Goal: Check status: Check status

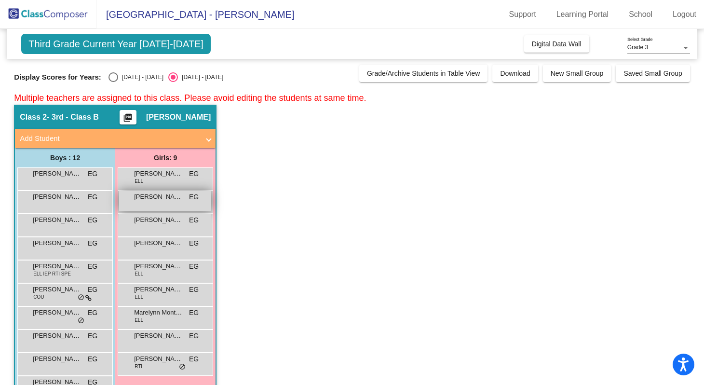
scroll to position [76, 0]
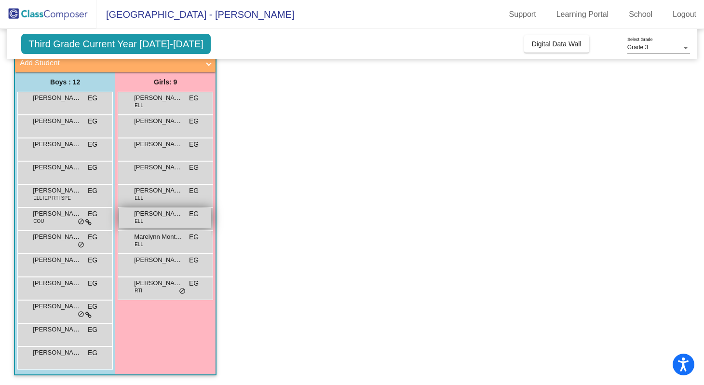
click at [153, 222] on div "[PERSON_NAME] ELL EG lock do_not_disturb_alt" at bounding box center [165, 218] width 92 height 20
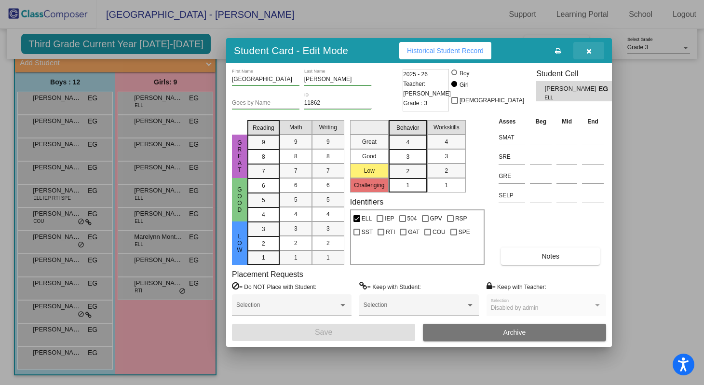
click at [586, 52] on icon "button" at bounding box center [588, 51] width 5 height 7
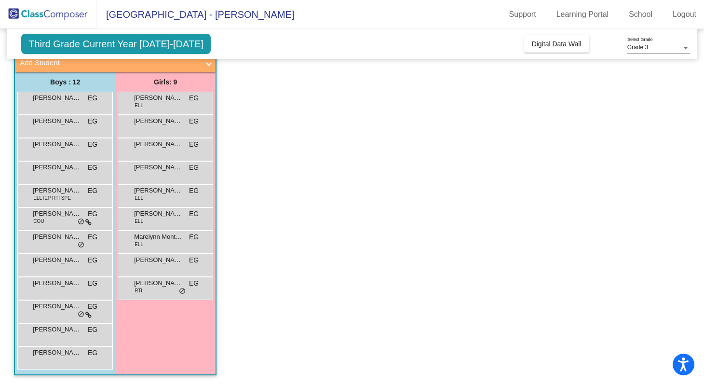
scroll to position [0, 0]
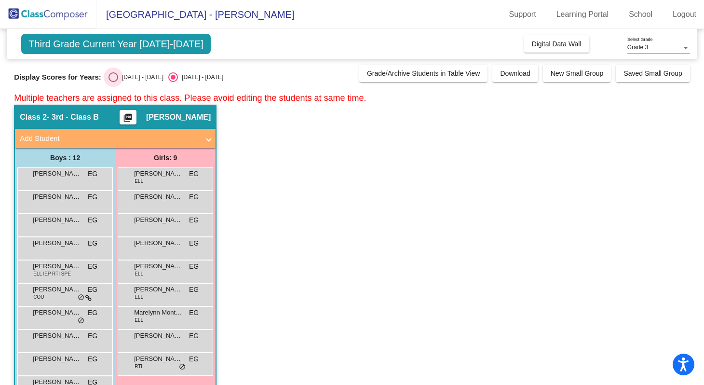
click at [112, 77] on div "Select an option" at bounding box center [113, 77] width 10 height 10
click at [113, 82] on input "[DATE] - [DATE]" at bounding box center [113, 82] width 0 height 0
radio input "true"
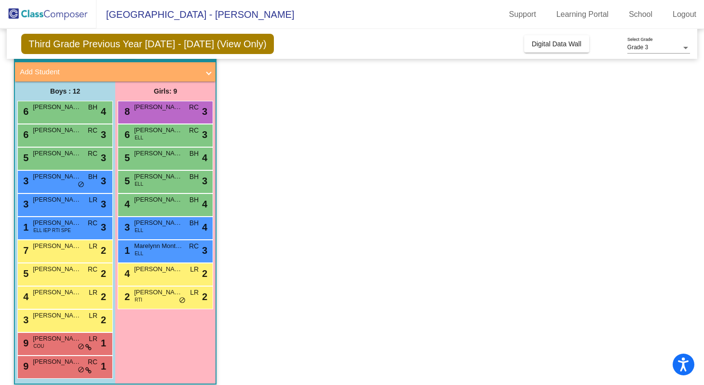
scroll to position [76, 0]
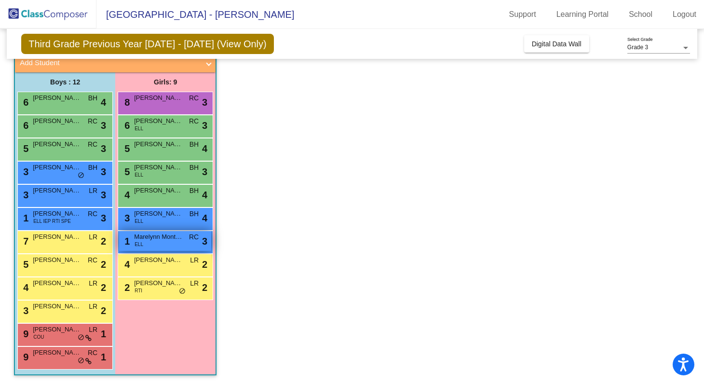
click at [164, 243] on div "1 Marelynn Montenegro Placencia ELL RC lock do_not_disturb_alt 3" at bounding box center [165, 241] width 92 height 20
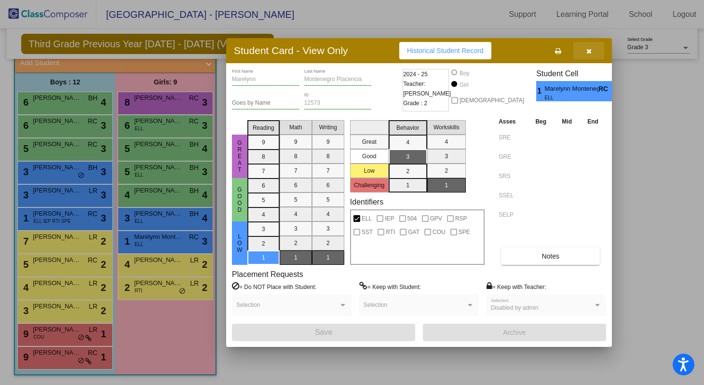
click at [587, 52] on icon "button" at bounding box center [588, 51] width 5 height 7
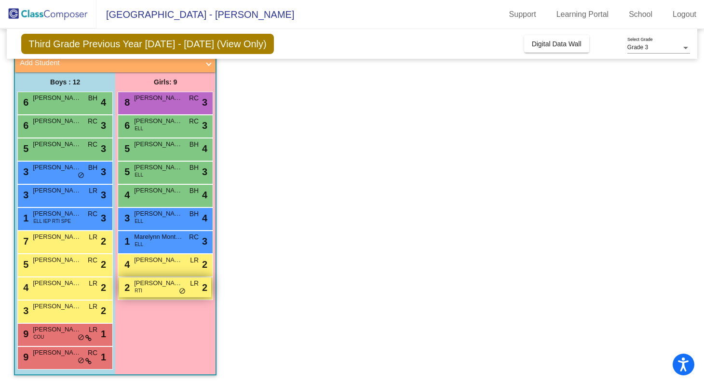
click at [158, 292] on div "2 [PERSON_NAME] RTI LR lock do_not_disturb_alt 2" at bounding box center [165, 287] width 92 height 20
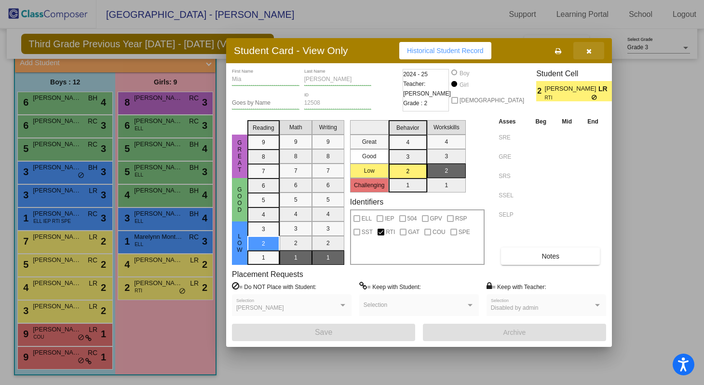
click at [588, 54] on icon "button" at bounding box center [588, 51] width 5 height 7
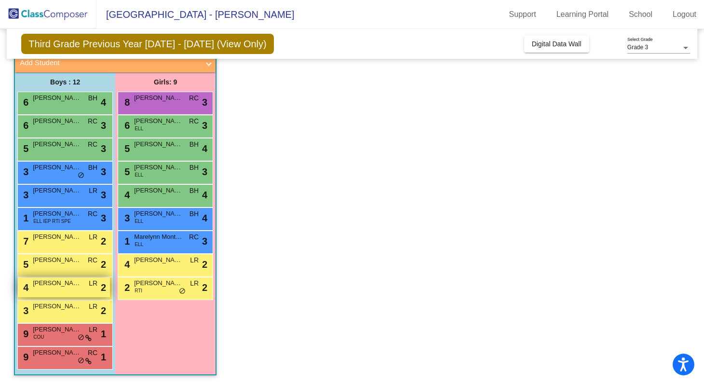
click at [60, 288] on div "4 [PERSON_NAME] LR lock do_not_disturb_alt 2" at bounding box center [64, 287] width 92 height 20
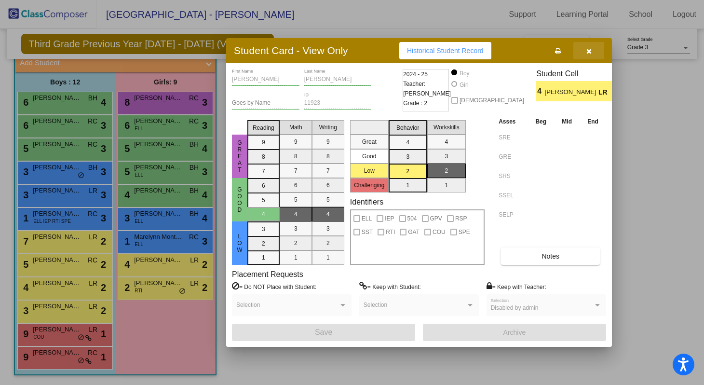
click at [590, 51] on icon "button" at bounding box center [588, 51] width 5 height 7
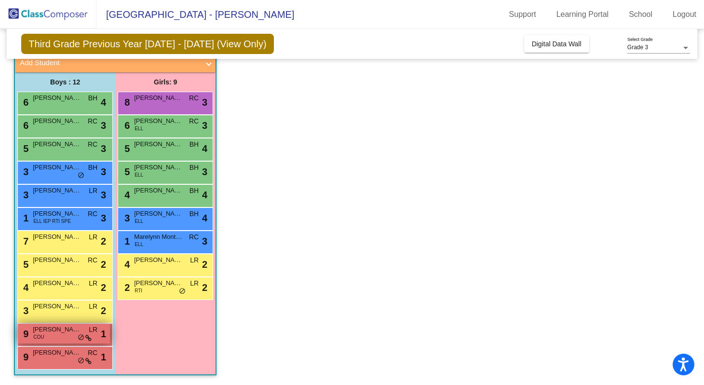
click at [66, 331] on span "[PERSON_NAME]" at bounding box center [57, 329] width 48 height 10
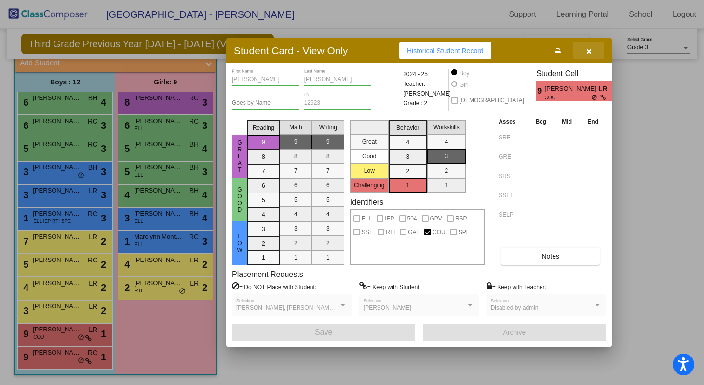
click at [590, 48] on icon "button" at bounding box center [588, 51] width 5 height 7
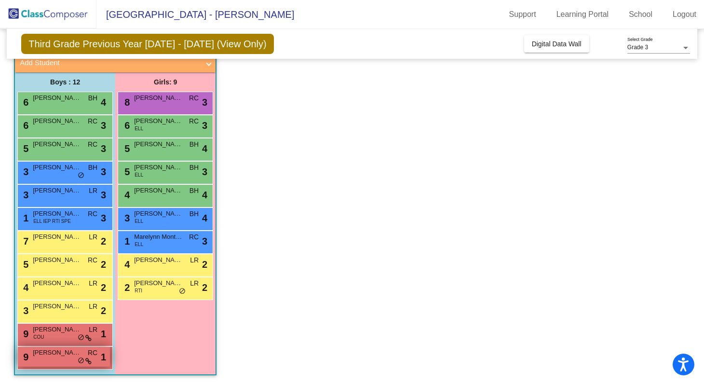
click at [63, 352] on span "[PERSON_NAME]" at bounding box center [57, 352] width 48 height 10
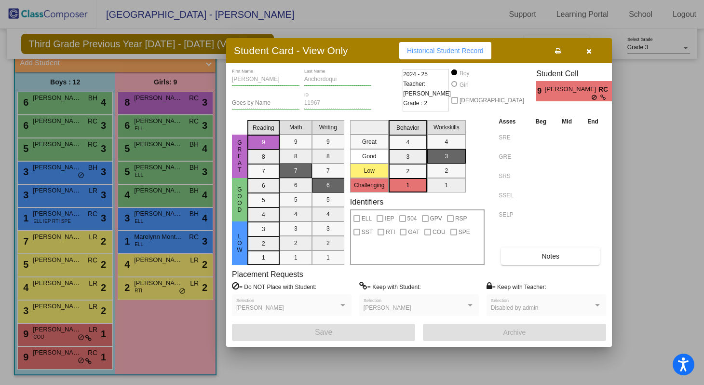
click at [590, 53] on icon "button" at bounding box center [588, 51] width 5 height 7
